Goal: Task Accomplishment & Management: Manage account settings

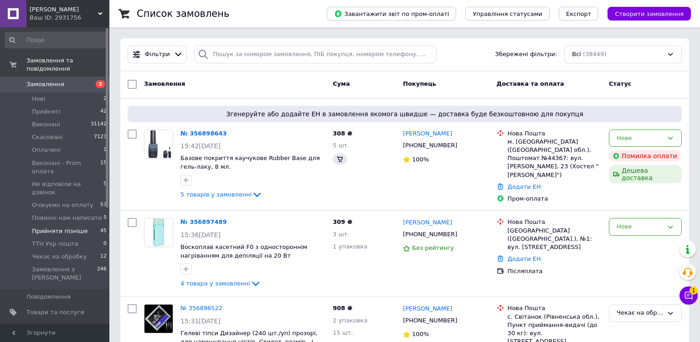
click at [66, 227] on span "Прийняти пізніше" at bounding box center [60, 231] width 56 height 8
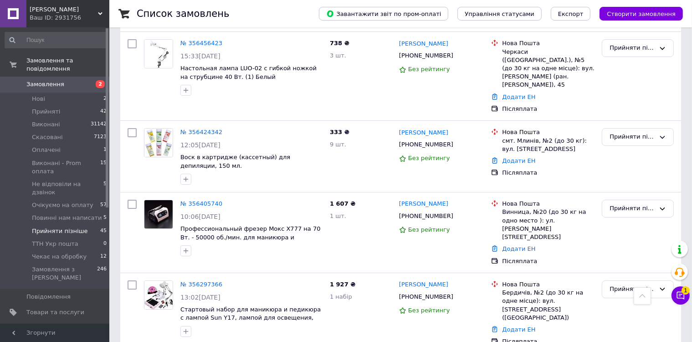
scroll to position [3496, 0]
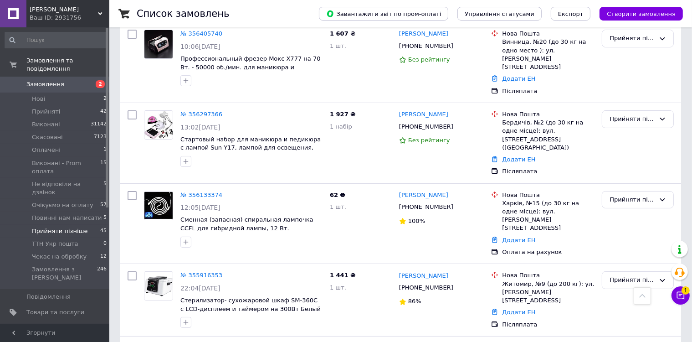
copy div "380978933408"
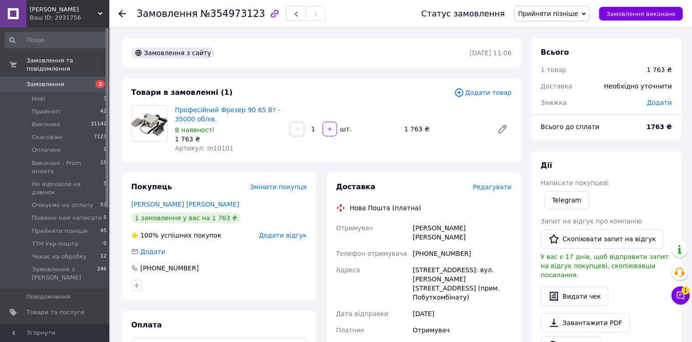
click at [122, 14] on icon at bounding box center [121, 13] width 7 height 7
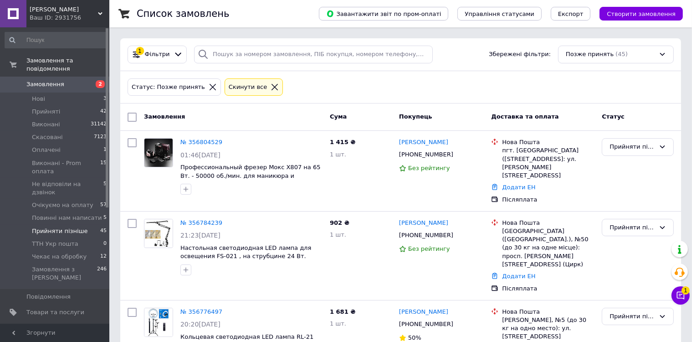
click at [49, 80] on span "Замовлення" at bounding box center [45, 84] width 38 height 8
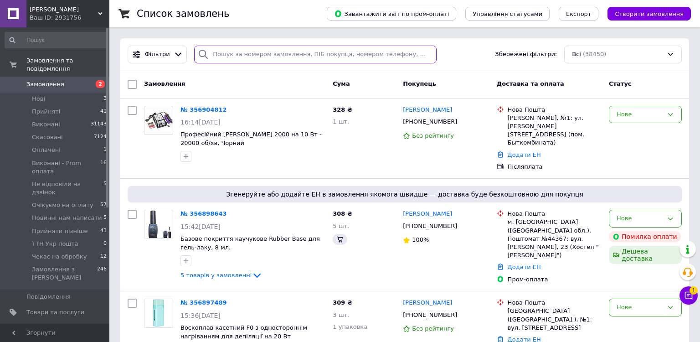
click at [290, 53] on input "search" at bounding box center [315, 55] width 242 height 18
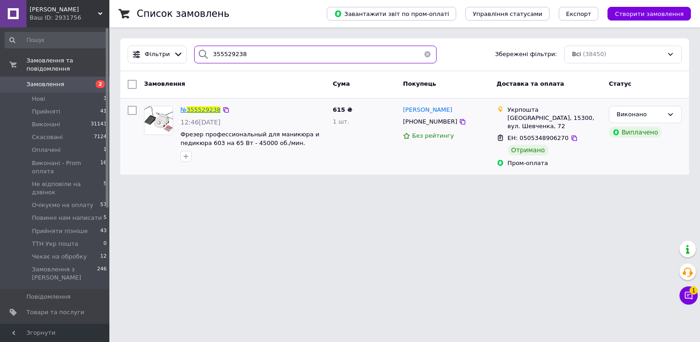
type input "355529238"
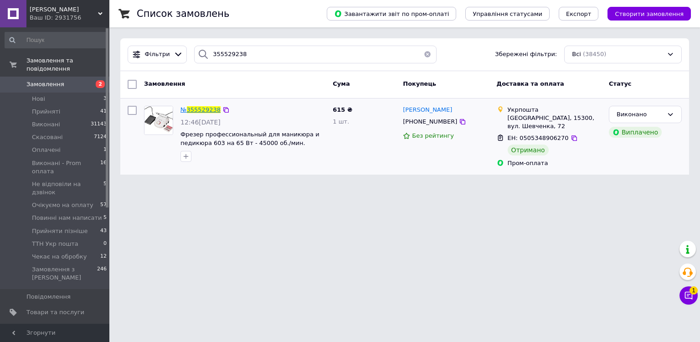
click at [211, 110] on span "355529238" at bounding box center [204, 109] width 34 height 7
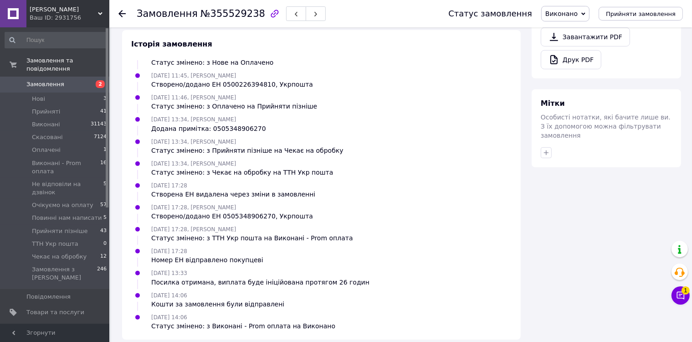
scroll to position [394, 0]
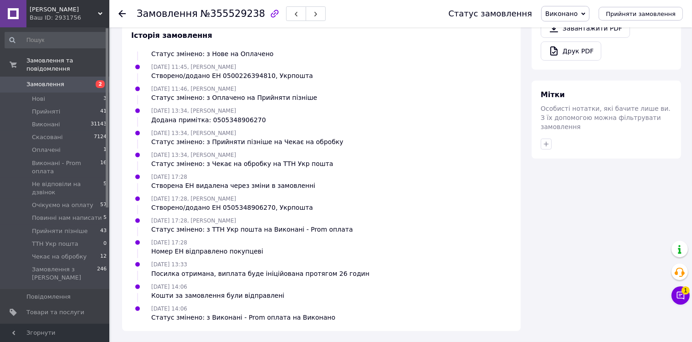
click at [39, 80] on span "Замовлення" at bounding box center [45, 84] width 38 height 8
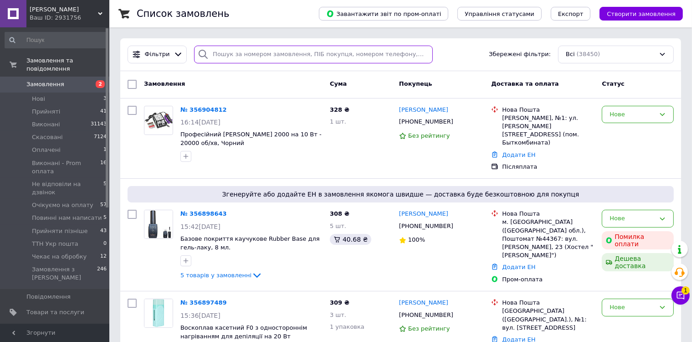
click at [233, 56] on input "search" at bounding box center [313, 55] width 239 height 18
paste input "352354180"
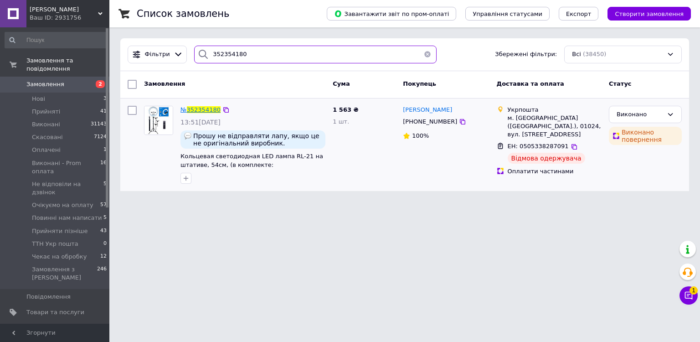
type input "352354180"
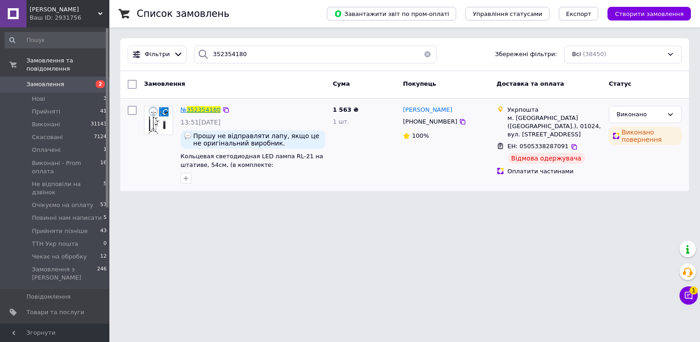
click at [197, 111] on span "352354180" at bounding box center [204, 109] width 34 height 7
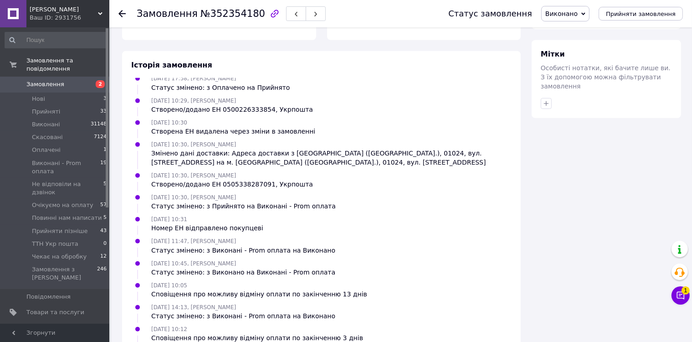
scroll to position [77, 0]
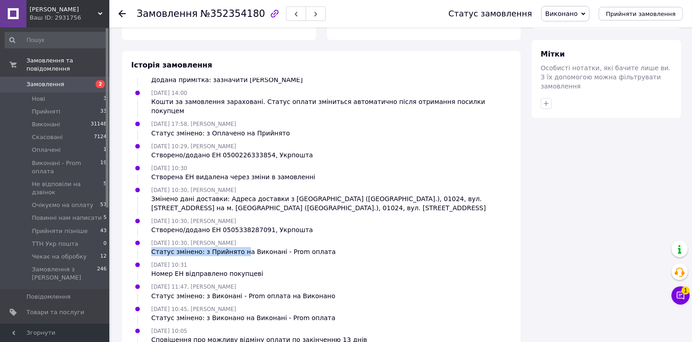
drag, startPoint x: 219, startPoint y: 196, endPoint x: 237, endPoint y: 218, distance: 28.4
click at [236, 216] on ul "[DATE] 13:51 Статус змінено: Нове [DATE] 13:52 Оплачено замовлення [DATE] 13:52…" at bounding box center [321, 214] width 380 height 273
drag, startPoint x: 248, startPoint y: 248, endPoint x: 263, endPoint y: 255, distance: 16.5
click at [263, 282] on div "[DATE] 11:47, [PERSON_NAME] Статус змінено: з Виконані - Prom оплата на Виконано" at bounding box center [243, 291] width 191 height 18
click at [421, 282] on div "[DATE] 11:47, [PERSON_NAME] Статус змінено: з Виконані - Prom оплата на Виконано" at bounding box center [322, 291] width 388 height 18
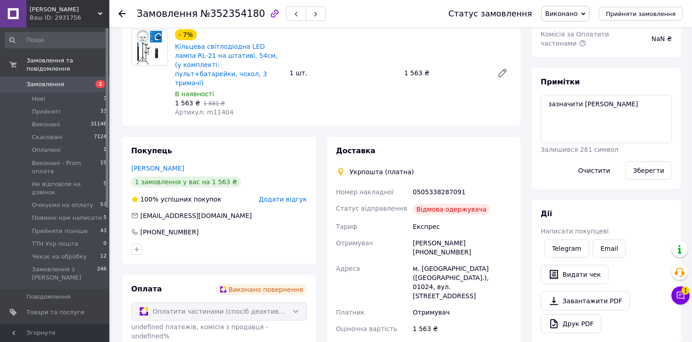
scroll to position [39, 0]
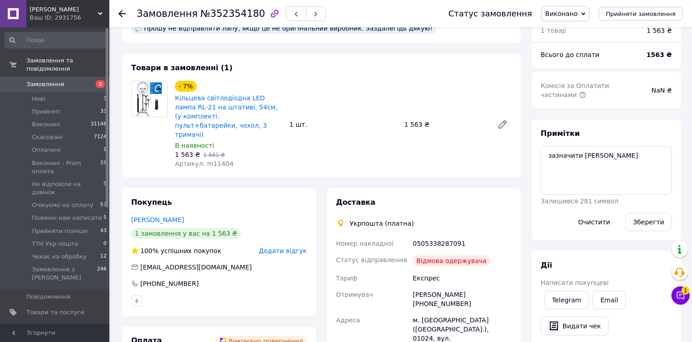
click at [443, 235] on div "0505338287091" at bounding box center [462, 243] width 103 height 16
copy div "0505338287091"
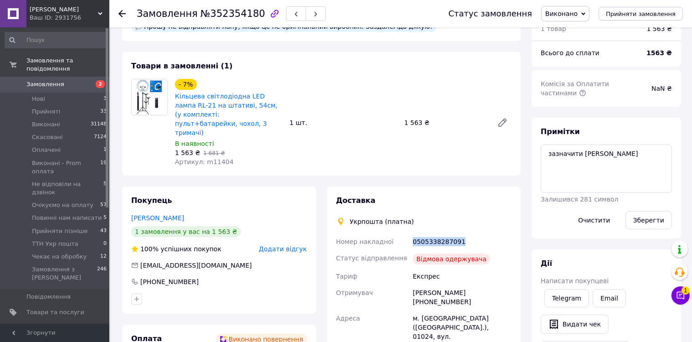
scroll to position [0, 0]
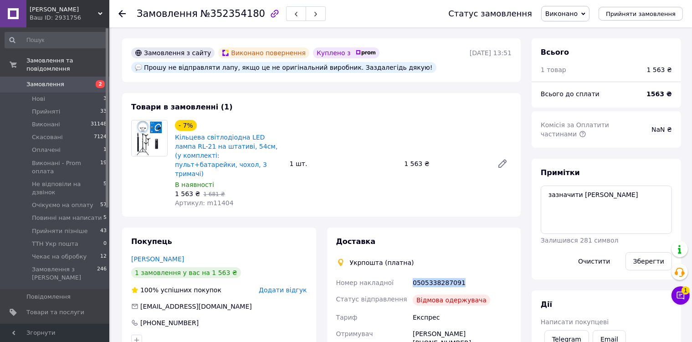
click at [91, 80] on span "2" at bounding box center [96, 84] width 25 height 8
